Goal: Communication & Community: Participate in discussion

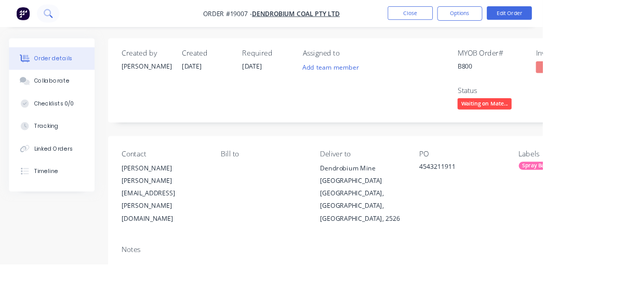
click at [62, 16] on button at bounding box center [56, 15] width 26 height 21
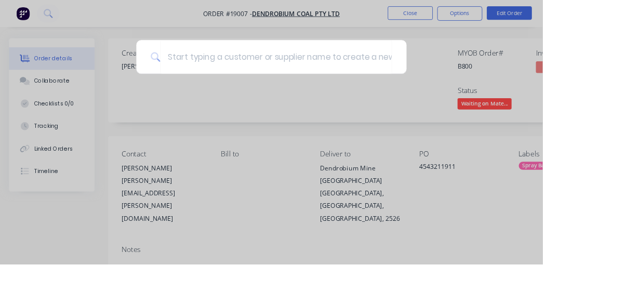
click at [426, 139] on div at bounding box center [313, 152] width 626 height 305
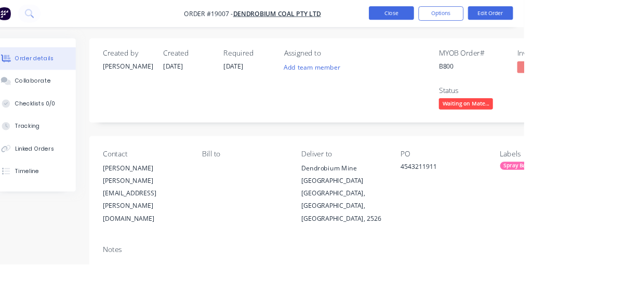
click at [499, 16] on button "Close" at bounding box center [473, 15] width 52 height 16
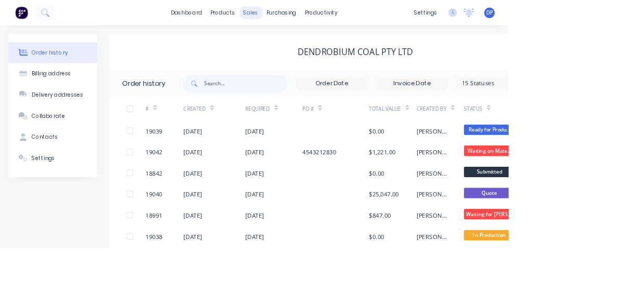
click at [314, 14] on div "sales" at bounding box center [308, 16] width 29 height 16
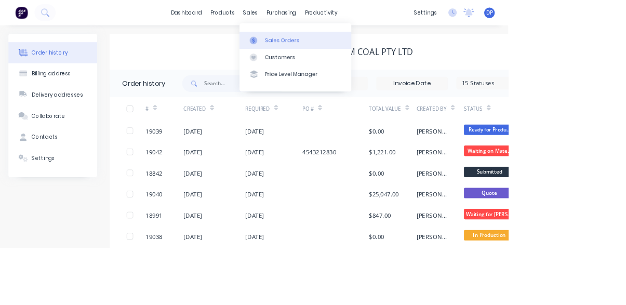
click at [350, 52] on div "Sales Orders" at bounding box center [347, 49] width 43 height 9
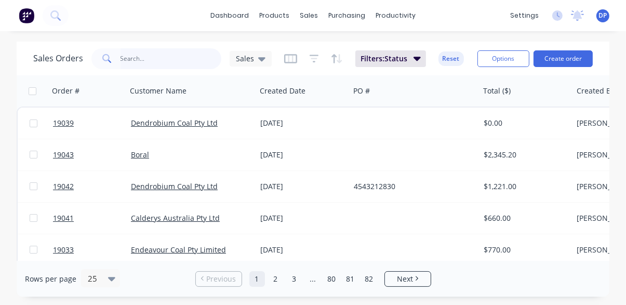
click at [123, 56] on input "text" at bounding box center [170, 58] width 101 height 21
type input "Sed"
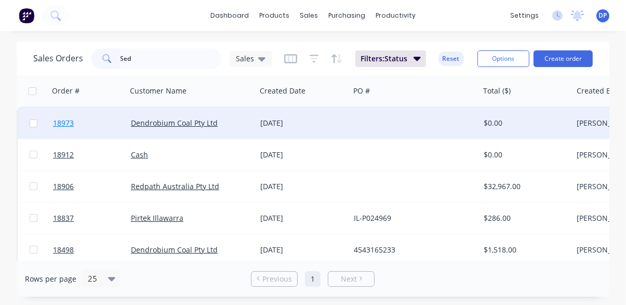
click at [59, 126] on span "18973" at bounding box center [63, 123] width 21 height 10
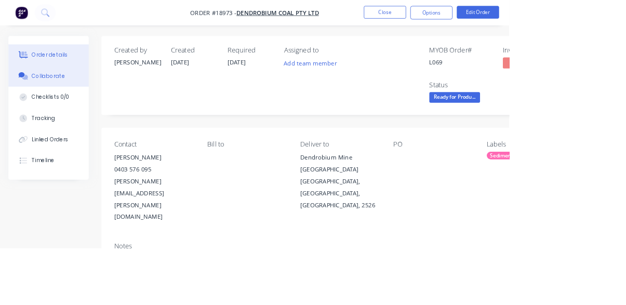
click at [46, 91] on div "Collaborate" at bounding box center [59, 93] width 41 height 9
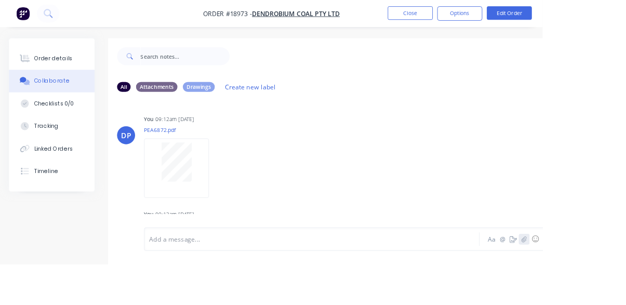
click at [604, 279] on icon "button" at bounding box center [604, 275] width 6 height 7
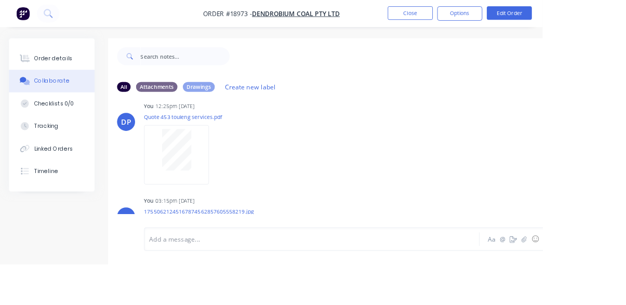
scroll to position [793, 0]
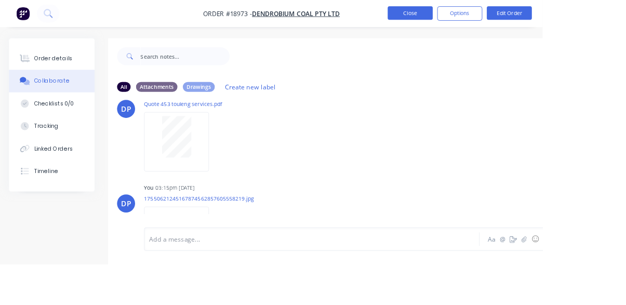
click at [499, 18] on button "Close" at bounding box center [473, 15] width 52 height 16
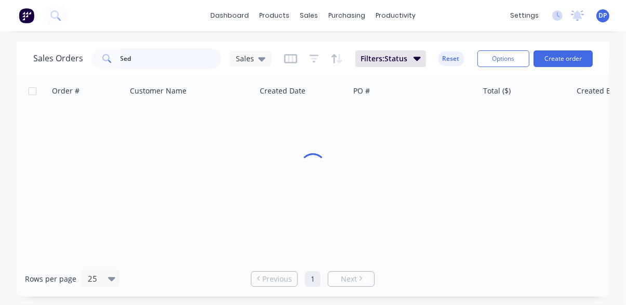
click at [172, 61] on input "Sed" at bounding box center [170, 58] width 101 height 21
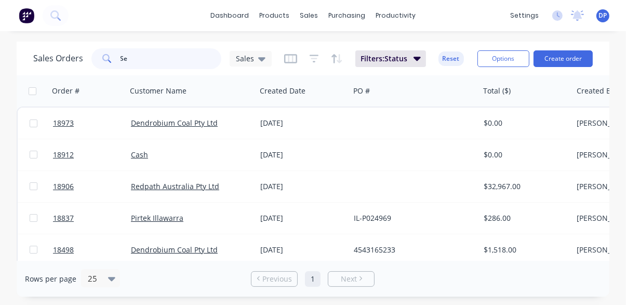
type input "S"
type input "Fines"
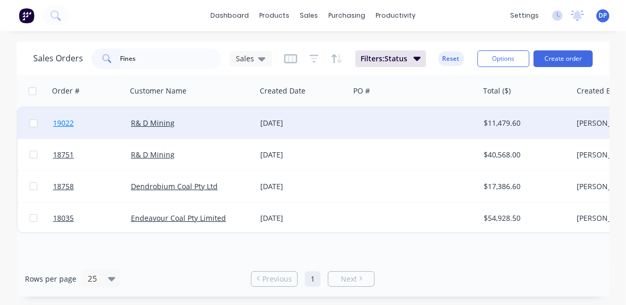
click at [60, 120] on span "19022" at bounding box center [63, 123] width 21 height 10
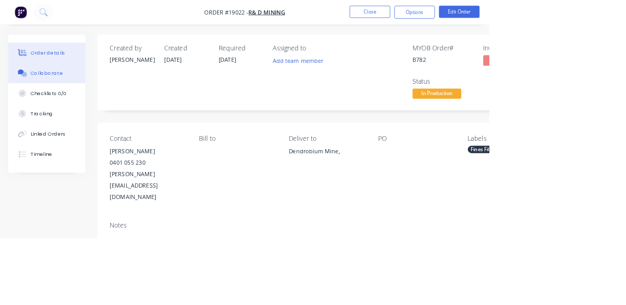
click at [52, 104] on button "Collaborate" at bounding box center [59, 93] width 99 height 26
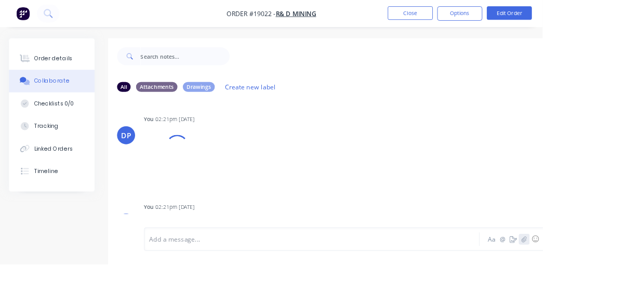
click at [604, 279] on icon "button" at bounding box center [604, 275] width 6 height 7
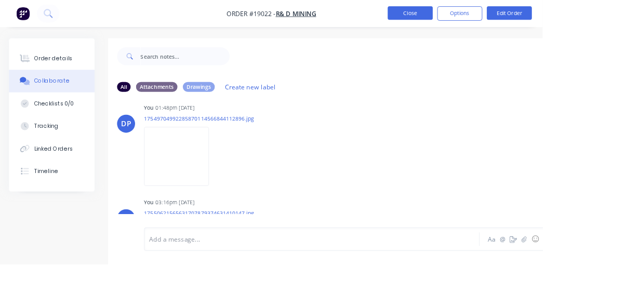
click at [499, 14] on button "Close" at bounding box center [473, 15] width 52 height 16
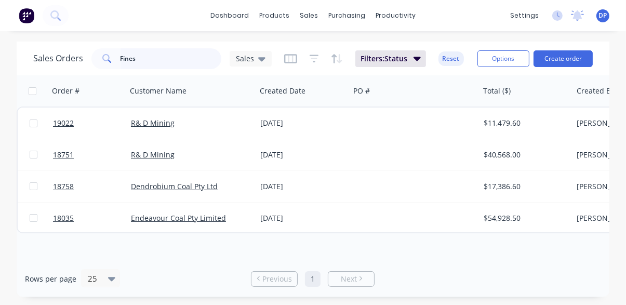
click at [183, 56] on input "Fines" at bounding box center [170, 58] width 101 height 21
type input "F"
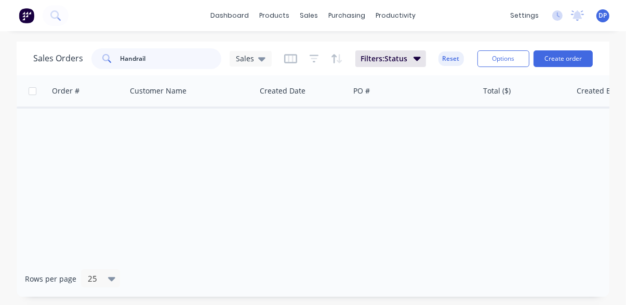
type input "Handrail"
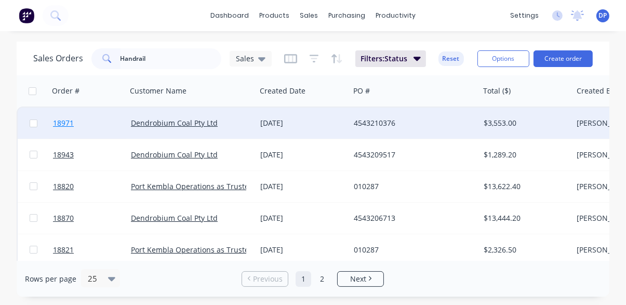
click at [63, 126] on span "18971" at bounding box center [63, 123] width 21 height 10
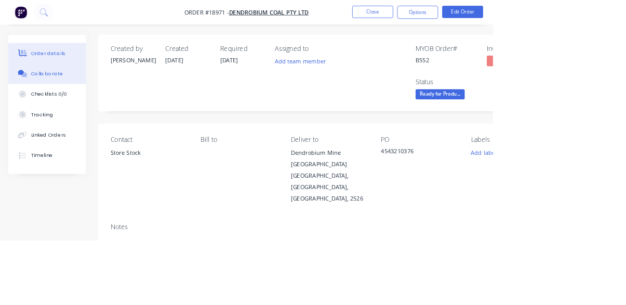
click at [39, 89] on div "Collaborate" at bounding box center [59, 93] width 41 height 9
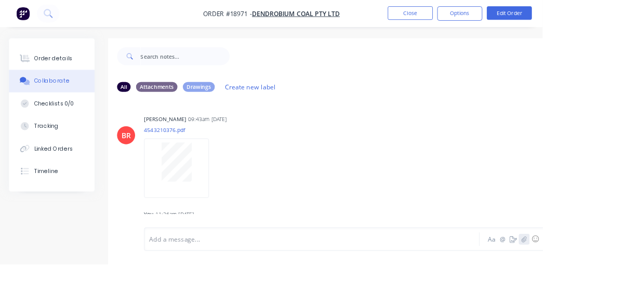
click at [604, 279] on icon "button" at bounding box center [604, 275] width 6 height 7
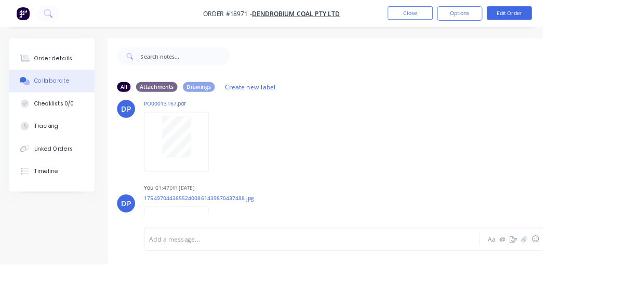
scroll to position [466, 0]
click at [499, 17] on button "Close" at bounding box center [473, 15] width 52 height 16
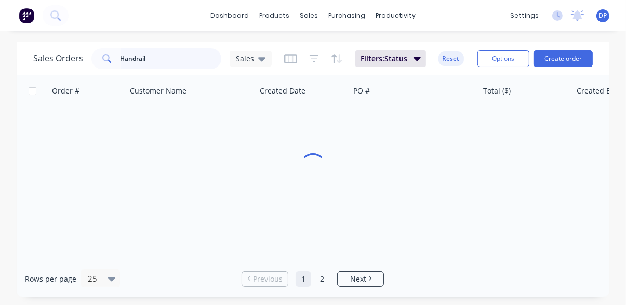
click at [175, 62] on input "Handrail" at bounding box center [170, 58] width 101 height 21
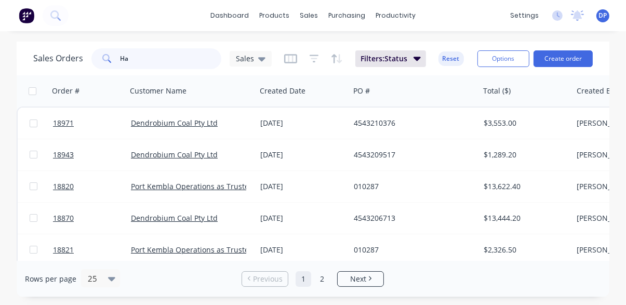
type input "H"
type input "Swb"
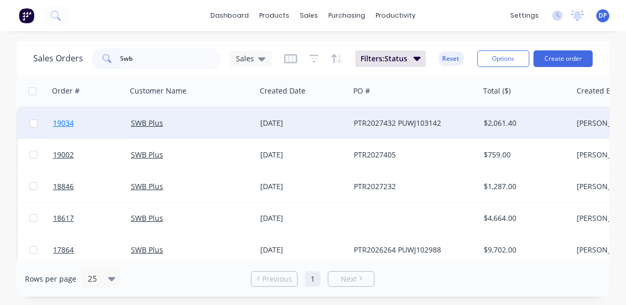
click at [56, 133] on link "19034" at bounding box center [92, 122] width 78 height 31
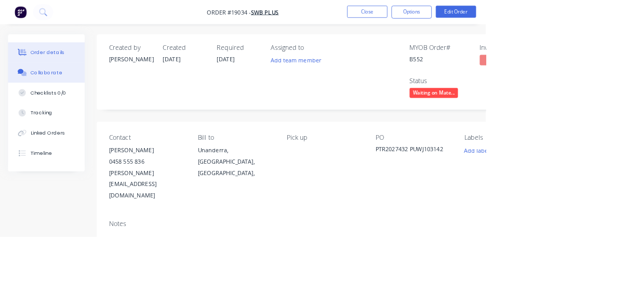
click at [50, 94] on div "Collaborate" at bounding box center [59, 93] width 41 height 9
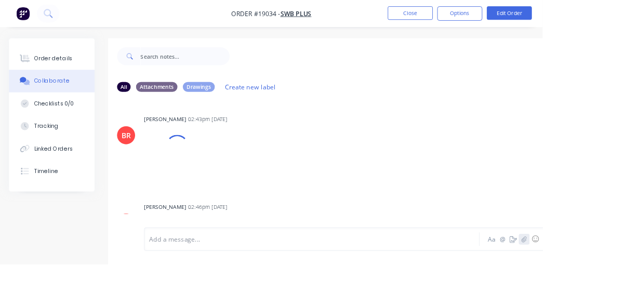
click at [604, 279] on icon "button" at bounding box center [604, 275] width 6 height 7
click at [611, 282] on button "☺" at bounding box center [617, 275] width 12 height 12
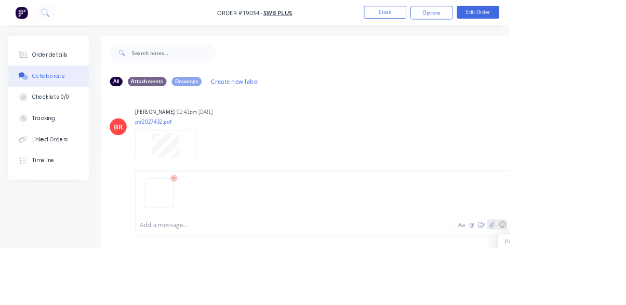
click at [603, 279] on icon "button" at bounding box center [604, 275] width 6 height 7
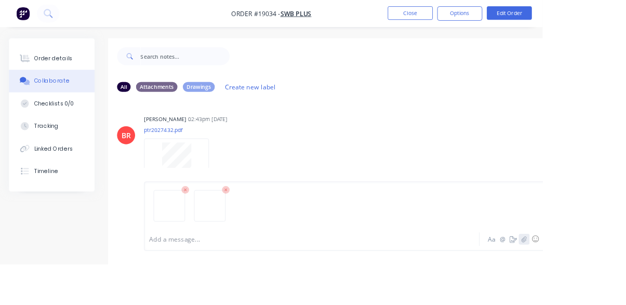
click at [603, 279] on icon "button" at bounding box center [604, 275] width 6 height 7
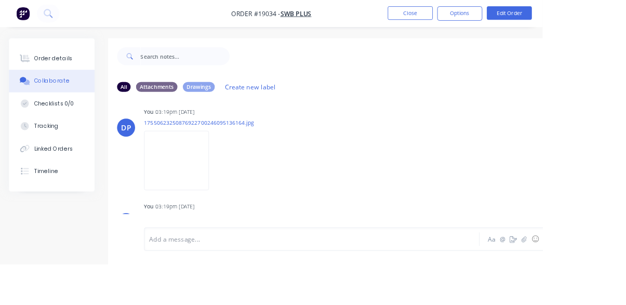
scroll to position [902, 0]
